Goal: Task Accomplishment & Management: Use online tool/utility

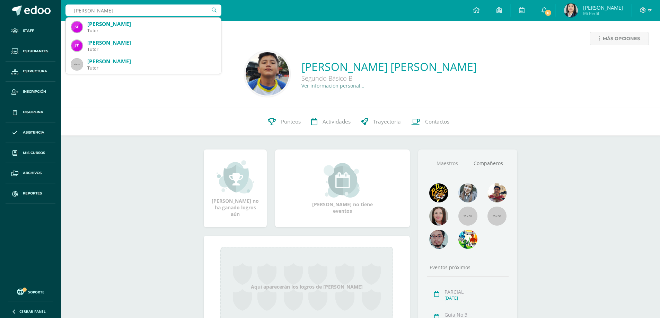
type input "torres hernandez diego"
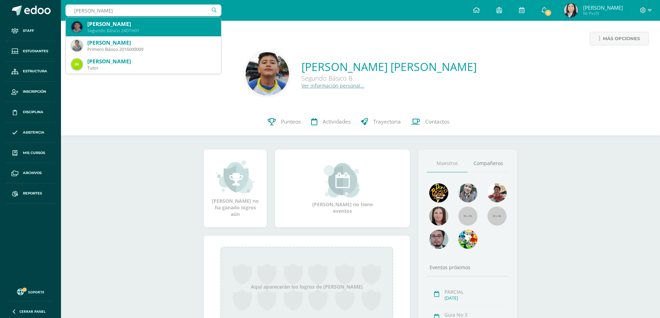
click at [132, 25] on div "Diego Sebastian Torres Hernandez" at bounding box center [151, 23] width 128 height 7
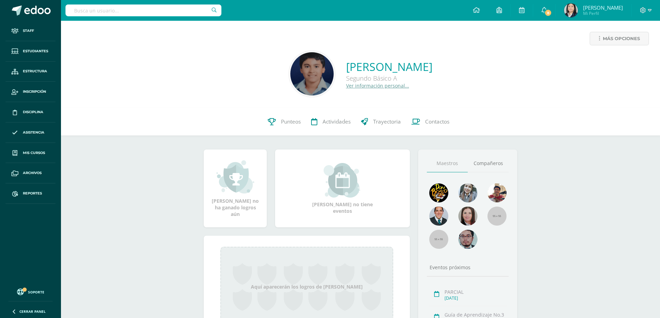
click at [179, 10] on input "text" at bounding box center [143, 11] width 156 height 12
type input "archila del cid"
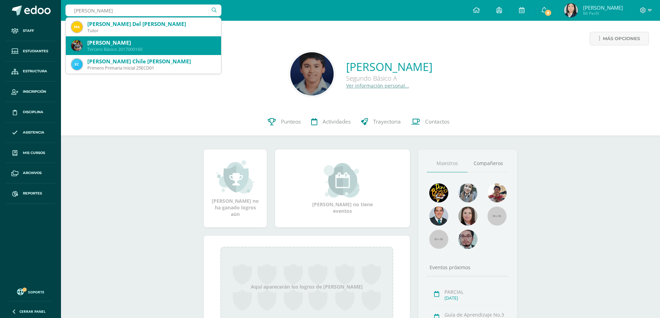
click at [105, 45] on div "Gersom Alejandro Archila del Cid" at bounding box center [151, 42] width 128 height 7
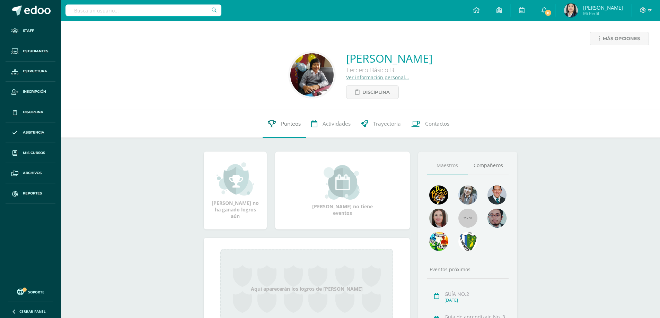
click at [281, 126] on link "Punteos" at bounding box center [284, 124] width 43 height 28
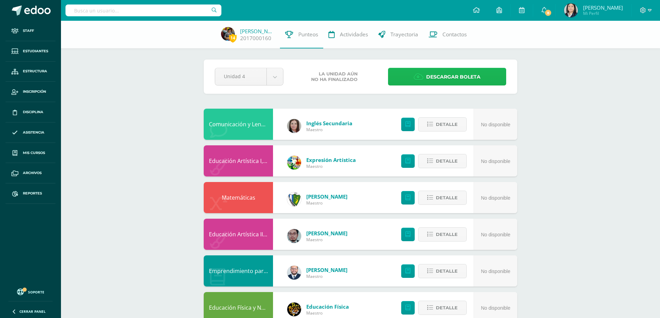
click at [434, 77] on span "Descargar boleta" at bounding box center [453, 77] width 54 height 17
click at [35, 150] on link "Mis cursos" at bounding box center [31, 153] width 50 height 20
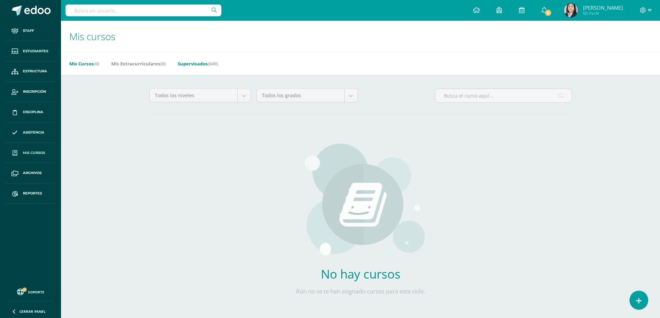
click at [206, 65] on link "Supervisados (649)" at bounding box center [198, 63] width 40 height 11
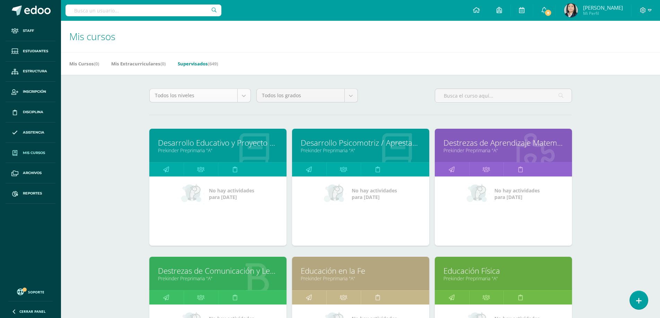
click at [241, 97] on body "Staff Estudiantes Estructura Inscripción Disciplina Asistencia Mis cursos Archi…" at bounding box center [330, 278] width 660 height 557
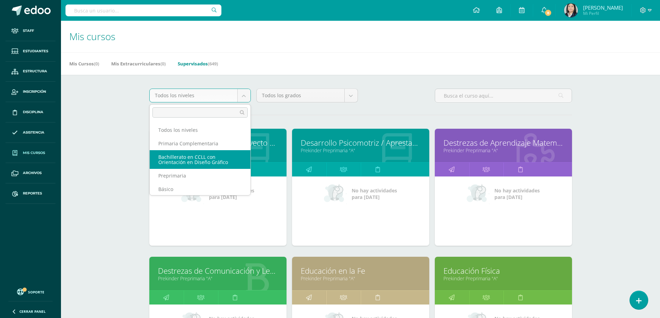
scroll to position [49, 0]
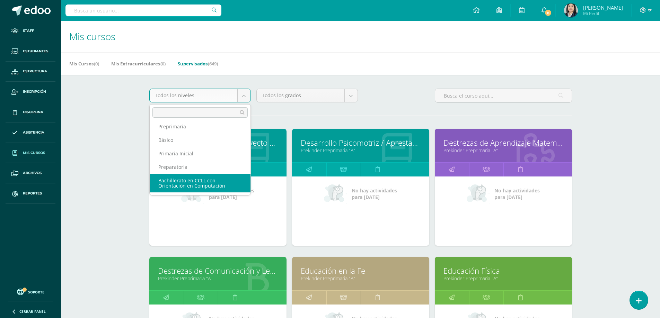
select select "5"
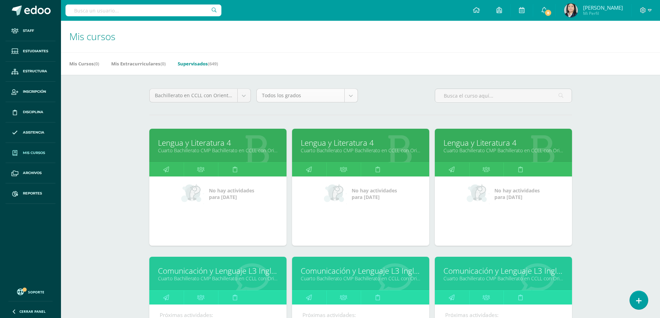
click at [352, 97] on body "Staff Estudiantes Estructura Inscripción Disciplina Asistencia Mis cursos Archi…" at bounding box center [330, 278] width 660 height 557
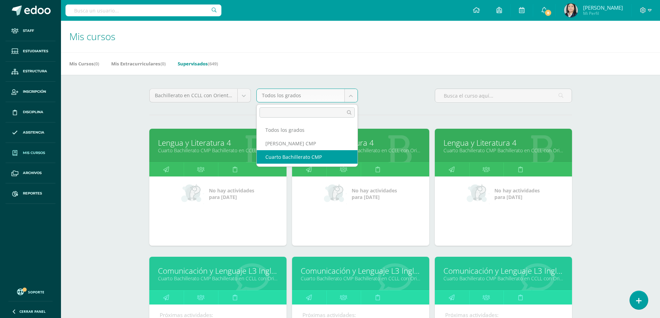
select select "13"
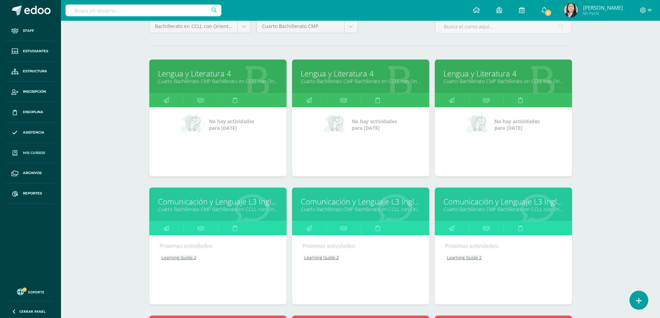
scroll to position [104, 0]
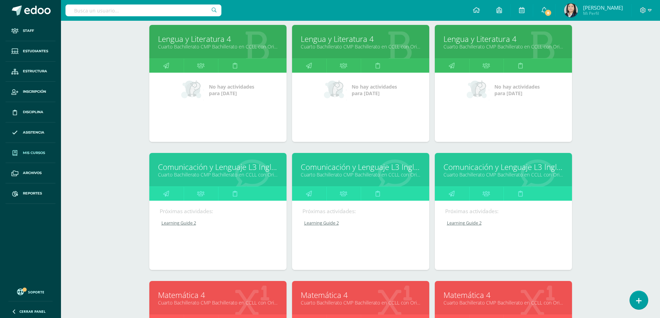
click at [353, 168] on link "Comunicación y Lenguaje L3 Inglés" at bounding box center [361, 167] width 120 height 11
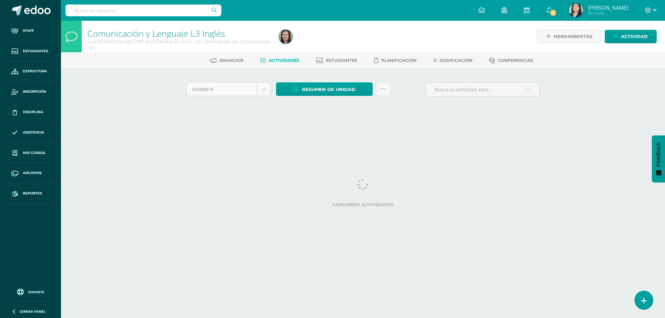
click at [264, 91] on body "Staff Estudiantes Estructura Inscripción Disciplina Asistencia Mis cursos Archi…" at bounding box center [332, 64] width 665 height 129
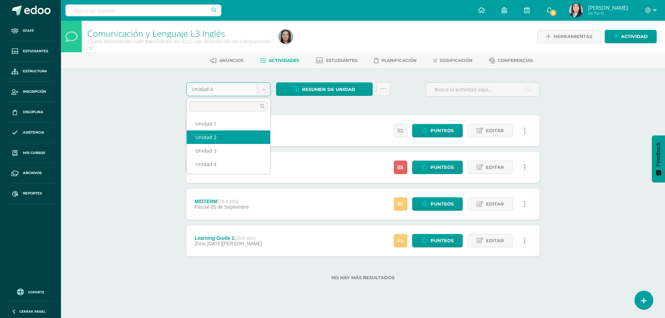
select select "Unidad 2"
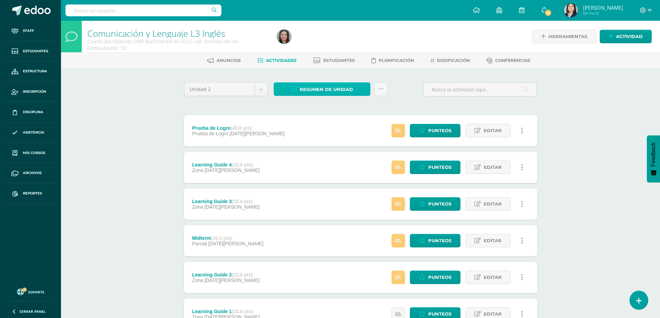
click at [321, 89] on span "Resumen de unidad" at bounding box center [326, 89] width 53 height 13
click at [320, 46] on link "Descargar como HTML" at bounding box center [322, 44] width 74 height 11
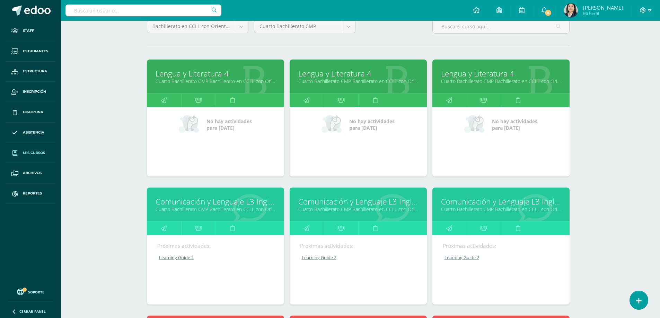
scroll to position [104, 2]
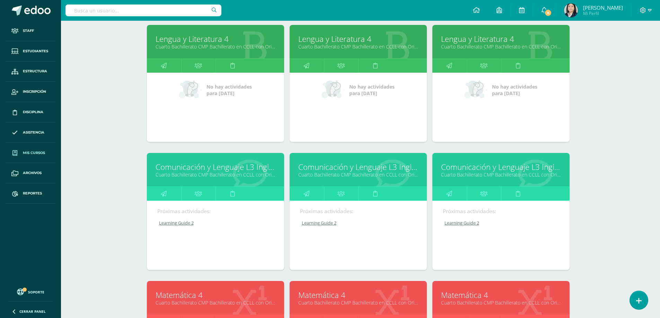
click at [371, 167] on link "Comunicación y Lenguaje L3 Inglés" at bounding box center [358, 167] width 120 height 11
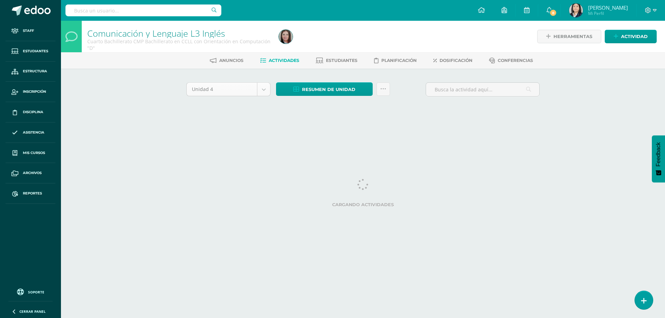
click at [265, 87] on body "Staff Estudiantes Estructura Inscripción Disciplina Asistencia Mis cursos Archi…" at bounding box center [332, 64] width 665 height 129
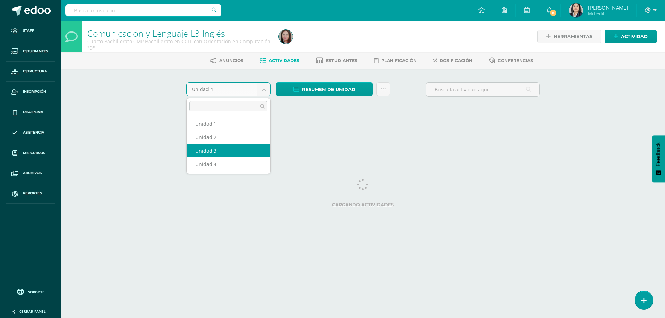
select select "Unidad 3"
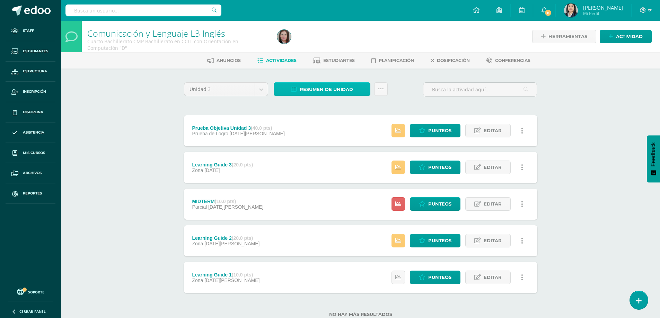
click at [320, 88] on span "Resumen de unidad" at bounding box center [326, 89] width 53 height 13
click at [310, 45] on link "Descargar como HTML" at bounding box center [322, 44] width 74 height 11
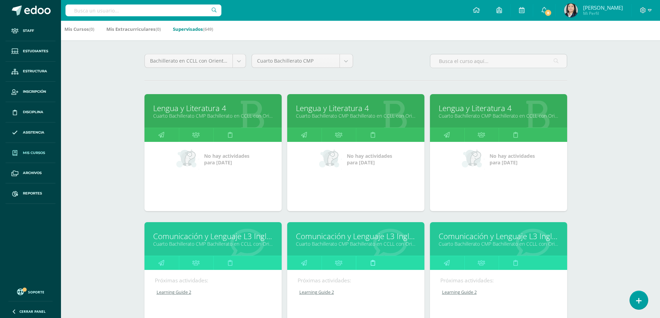
scroll to position [104, 5]
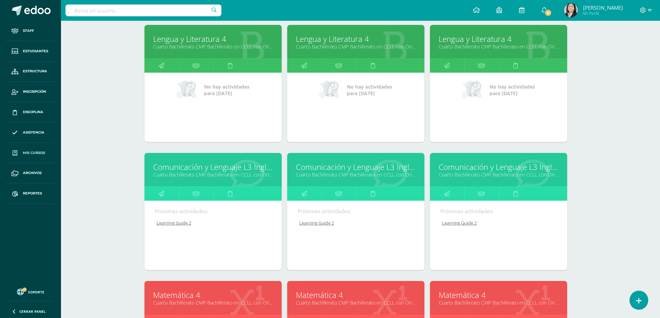
click at [339, 169] on link "Comunicación y Lenguaje L3 Inglés" at bounding box center [356, 167] width 120 height 11
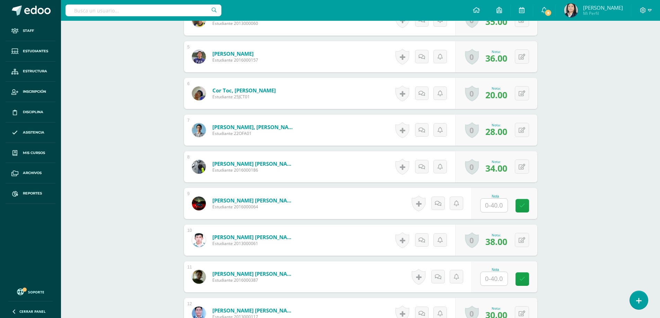
scroll to position [381, 0]
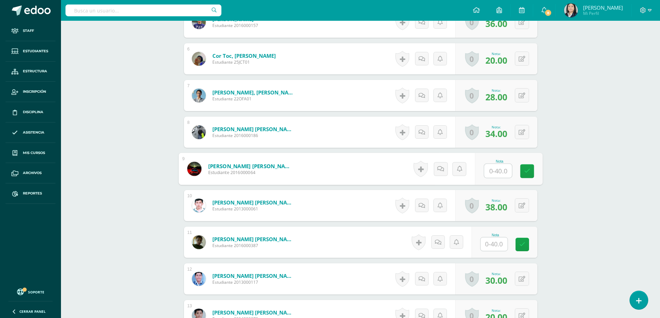
click at [491, 169] on input "text" at bounding box center [498, 171] width 28 height 14
type input "29"
click at [527, 171] on icon at bounding box center [527, 171] width 6 height 6
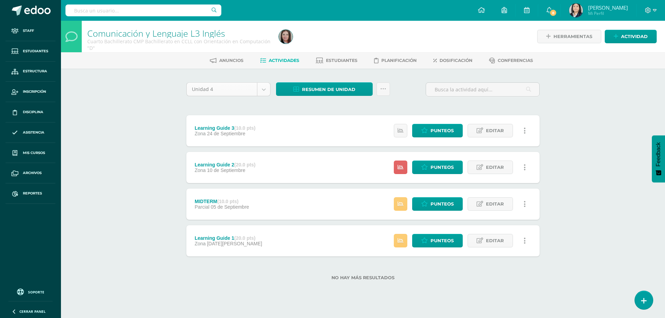
click at [263, 93] on body "Staff Estudiantes Estructura Inscripción Disciplina Asistencia Mis cursos Archi…" at bounding box center [332, 151] width 665 height 303
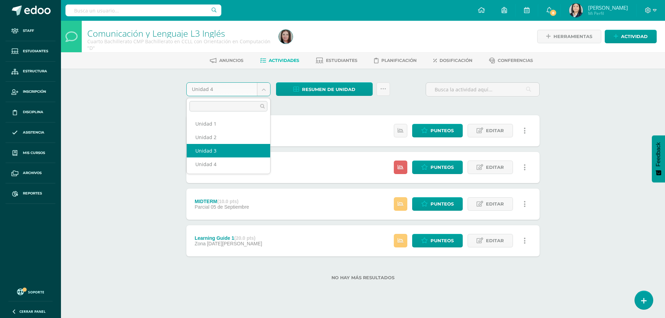
select select "Unidad 3"
